Goal: Task Accomplishment & Management: Complete application form

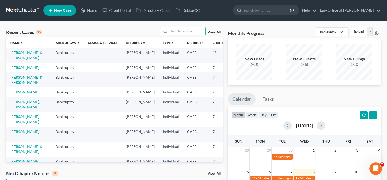
click at [60, 9] on span "New Case" at bounding box center [62, 11] width 17 height 4
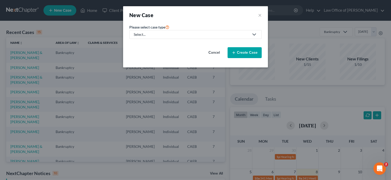
click at [174, 37] on link "Select..." at bounding box center [195, 34] width 132 height 9
click at [148, 45] on div "Bankruptcy" at bounding box center [143, 44] width 19 height 5
select select "8"
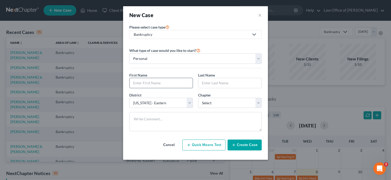
click at [161, 78] on input "text" at bounding box center [161, 83] width 63 height 10
paste input "[PERSON_NAME] and [PERSON_NAME]"
type input "[PERSON_NAME] and [PERSON_NAME]"
click at [212, 80] on input "text" at bounding box center [229, 83] width 63 height 10
paste input "[PERSON_NAME] and [PERSON_NAME]"
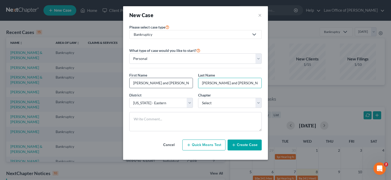
type input "[PERSON_NAME] and [PERSON_NAME]"
drag, startPoint x: 171, startPoint y: 86, endPoint x: 145, endPoint y: 86, distance: 25.6
click at [145, 86] on input "[PERSON_NAME] and [PERSON_NAME]" at bounding box center [161, 83] width 63 height 10
type input "Jaide"
drag, startPoint x: 229, startPoint y: 84, endPoint x: 203, endPoint y: 81, distance: 26.8
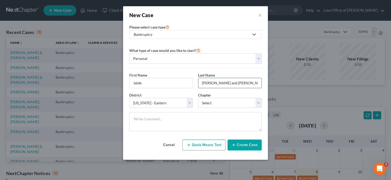
click at [203, 81] on input "[PERSON_NAME] and [PERSON_NAME]" at bounding box center [229, 83] width 63 height 10
type input "[PERSON_NAME]"
click at [223, 104] on select "Select 7 11 12 13" at bounding box center [230, 103] width 64 height 10
select select "0"
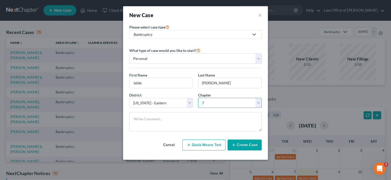
click at [198, 98] on select "Select 7 11 12 13" at bounding box center [230, 103] width 64 height 10
click at [242, 144] on button "Create Case" at bounding box center [245, 144] width 34 height 11
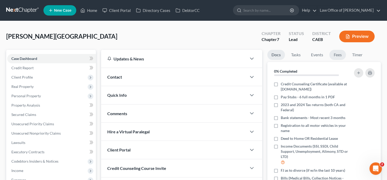
click at [334, 56] on link "Fees" at bounding box center [338, 55] width 17 height 10
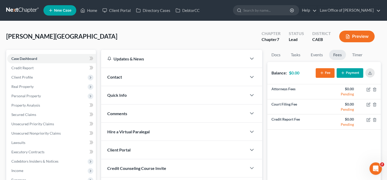
click at [327, 72] on button "Fee" at bounding box center [325, 73] width 19 height 10
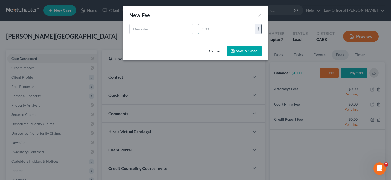
click at [218, 31] on input "text" at bounding box center [226, 29] width 57 height 10
type input "2,898"
click at [182, 29] on input "text" at bounding box center [161, 29] width 63 height 10
type input "[MEDICAL_DATA] Agreement"
click at [240, 51] on button "Save & Close" at bounding box center [244, 51] width 35 height 11
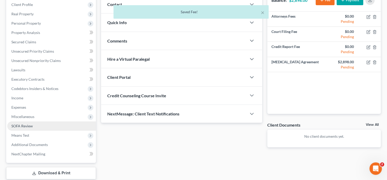
scroll to position [73, 0]
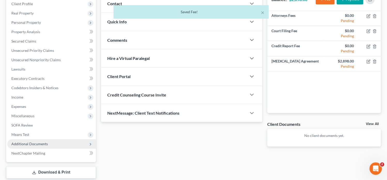
click at [30, 144] on span "Additional Documents" at bounding box center [29, 143] width 36 height 4
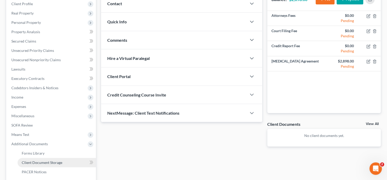
click at [44, 162] on span "Client Document Storage" at bounding box center [42, 162] width 41 height 4
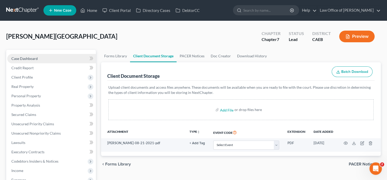
click at [24, 55] on link "Case Dashboard" at bounding box center [51, 58] width 89 height 9
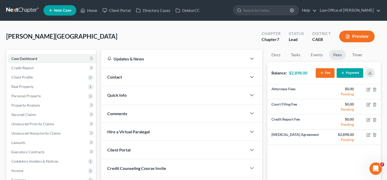
click at [146, 77] on div "Contact" at bounding box center [174, 77] width 146 height 18
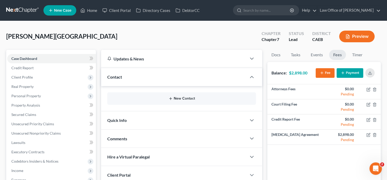
click at [171, 97] on icon "button" at bounding box center [171, 98] width 4 height 4
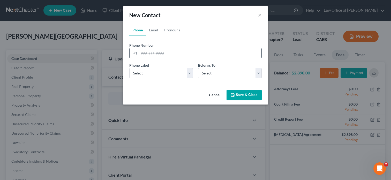
click at [160, 53] on input "tel" at bounding box center [200, 53] width 122 height 10
paste input "[PHONE_NUMBER]"
type input "[PHONE_NUMBER]"
click at [156, 70] on select "Select Mobile Home Work Other" at bounding box center [161, 73] width 64 height 10
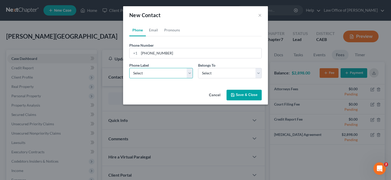
select select "0"
click at [129, 68] on select "Select Mobile Home Work Other" at bounding box center [161, 73] width 64 height 10
click at [222, 78] on div "Phone Label * Select Mobile Home Work Other Belongs To * Select Client Other" at bounding box center [196, 72] width 138 height 20
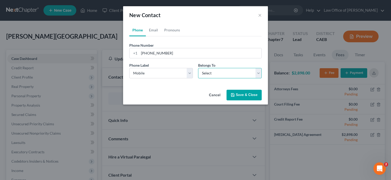
click at [215, 75] on select "Select Client Other" at bounding box center [230, 73] width 64 height 10
select select "0"
click at [198, 68] on select "Select Client Other" at bounding box center [230, 73] width 64 height 10
click at [150, 30] on link "Email" at bounding box center [153, 30] width 15 height 12
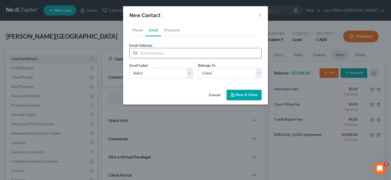
click at [186, 49] on input "email" at bounding box center [200, 53] width 122 height 10
paste input "[EMAIL_ADDRESS][DOMAIN_NAME]"
type input "[EMAIL_ADDRESS][DOMAIN_NAME]"
click at [136, 75] on select "Select Home Work Other" at bounding box center [161, 73] width 64 height 10
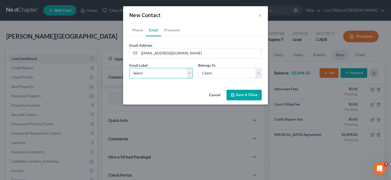
select select "0"
click at [129, 68] on select "Select Home Work Other" at bounding box center [161, 73] width 64 height 10
click at [234, 93] on icon "button" at bounding box center [233, 95] width 4 height 4
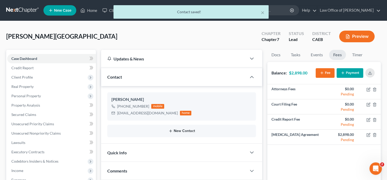
click at [187, 131] on button "New Contact" at bounding box center [182, 131] width 141 height 4
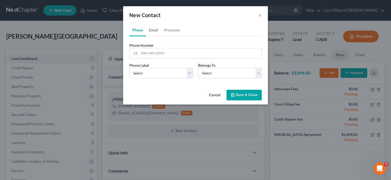
click at [156, 28] on link "Email" at bounding box center [153, 30] width 15 height 12
click at [167, 59] on form "Email Address Email Label Select Home Work Other Belongs To * Select Client Oth…" at bounding box center [195, 62] width 132 height 40
click at [164, 55] on input "email" at bounding box center [200, 53] width 122 height 10
paste input "[EMAIL_ADDRESS][DOMAIN_NAME]"
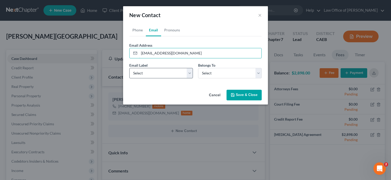
type input "[EMAIL_ADDRESS][DOMAIN_NAME]"
click at [138, 75] on select "Select Home Work Other" at bounding box center [161, 73] width 64 height 10
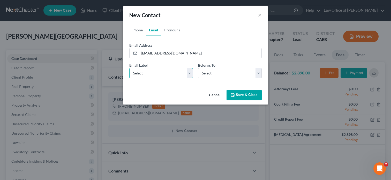
select select "0"
click at [129, 68] on select "Select Home Work Other" at bounding box center [161, 73] width 64 height 10
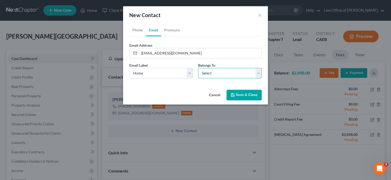
click at [211, 74] on select "Select Client Other" at bounding box center [230, 73] width 64 height 10
select select "0"
click at [198, 68] on select "Select Client Other" at bounding box center [230, 73] width 64 height 10
click at [246, 94] on button "Save & Close" at bounding box center [244, 95] width 35 height 11
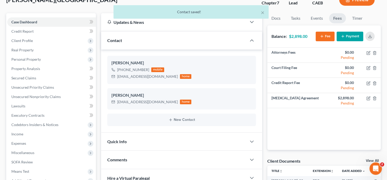
scroll to position [30, 0]
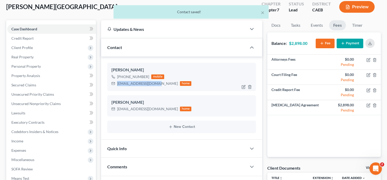
drag, startPoint x: 153, startPoint y: 83, endPoint x: 116, endPoint y: 82, distance: 36.5
click at [116, 82] on div "[EMAIL_ADDRESS][DOMAIN_NAME] home" at bounding box center [152, 83] width 80 height 7
copy div "[EMAIL_ADDRESS][DOMAIN_NAME]"
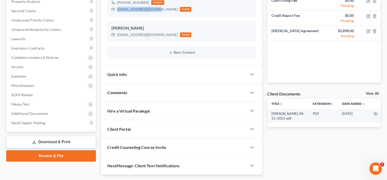
scroll to position [117, 0]
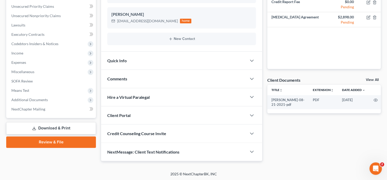
click at [141, 113] on div "Client Portal" at bounding box center [174, 115] width 146 height 18
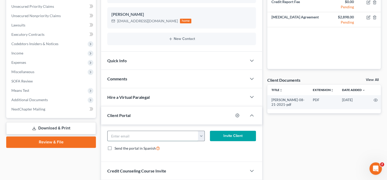
click at [148, 134] on input "email" at bounding box center [153, 136] width 91 height 10
paste input "[EMAIL_ADDRESS][DOMAIN_NAME]"
type input "[EMAIL_ADDRESS][DOMAIN_NAME]"
click at [215, 136] on button "Invite Client" at bounding box center [233, 135] width 46 height 10
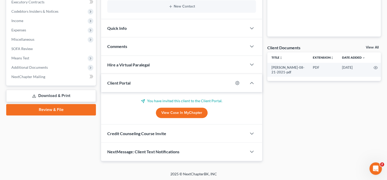
click at [188, 134] on div "Credit Counseling Course Invite" at bounding box center [174, 133] width 146 height 18
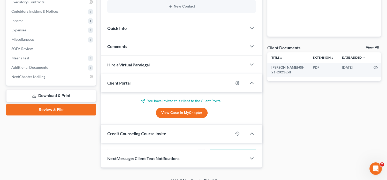
scroll to position [174, 0]
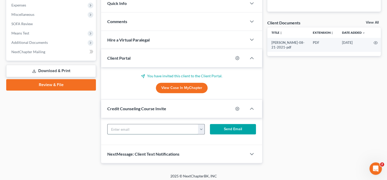
click at [145, 126] on input "text" at bounding box center [153, 129] width 91 height 10
paste input "[EMAIL_ADDRESS][DOMAIN_NAME]"
type input "[EMAIL_ADDRESS][DOMAIN_NAME]"
click at [215, 128] on button "Send Email" at bounding box center [233, 129] width 46 height 10
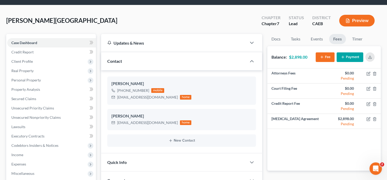
scroll to position [0, 0]
